Goal: Task Accomplishment & Management: Manage account settings

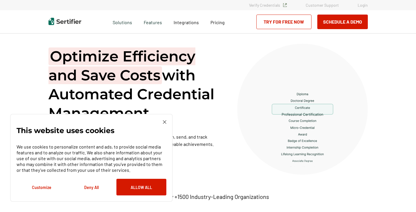
click at [364, 4] on link "Login" at bounding box center [363, 5] width 10 height 5
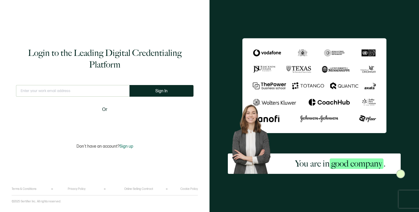
click at [116, 120] on div "Sign in with Google. Opens in new tab" at bounding box center [104, 123] width 67 height 13
type input "dasha@everflow.io"
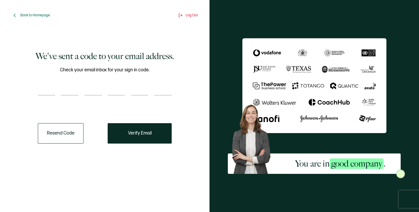
click at [46, 89] on input "number" at bounding box center [46, 90] width 17 height 12
type input "7"
type input "9"
type input "7"
type input "3"
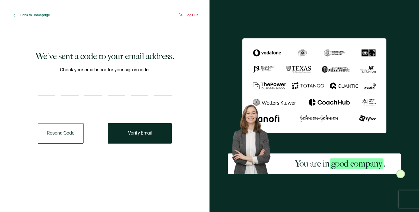
type input "2"
type input "6"
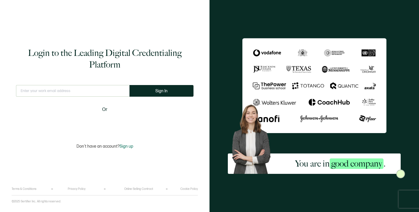
click at [94, 85] on div "Login to the Leading Digital Credentialing Platform This doesn't look like a va…" at bounding box center [105, 98] width 186 height 178
